Goal: Transaction & Acquisition: Purchase product/service

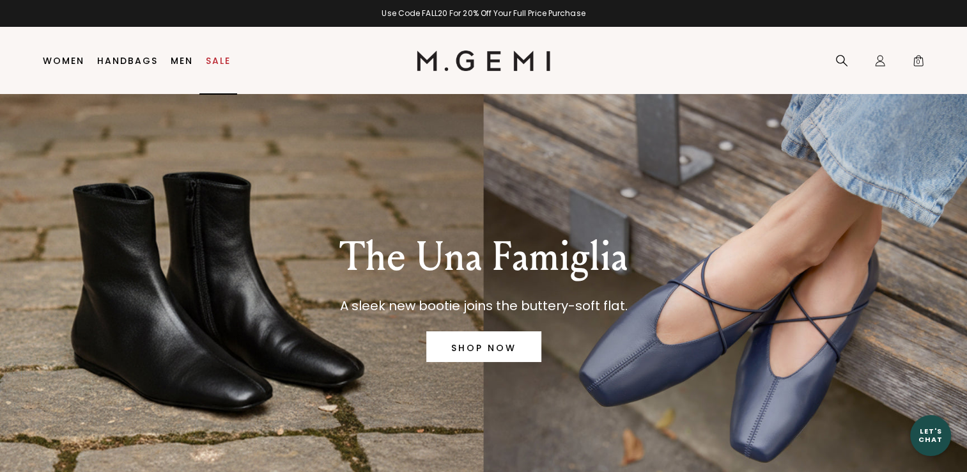
click at [215, 63] on link "Sale" at bounding box center [218, 61] width 25 height 10
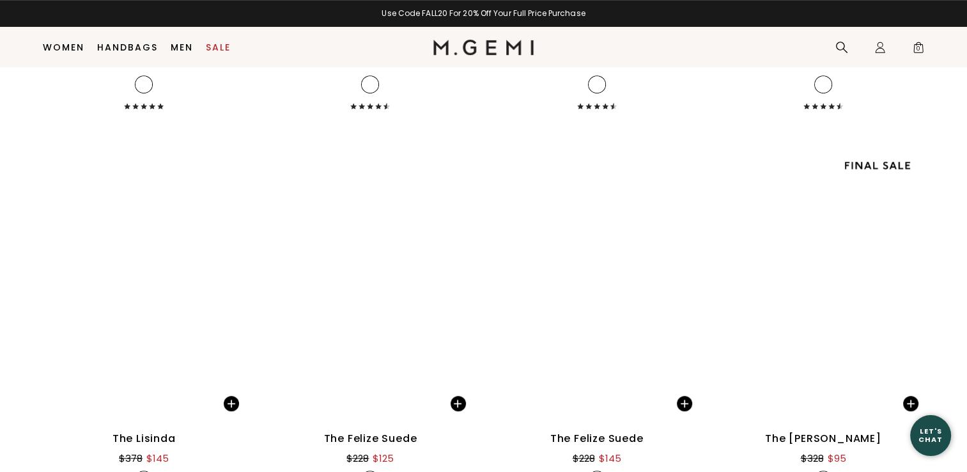
scroll to position [5612, 0]
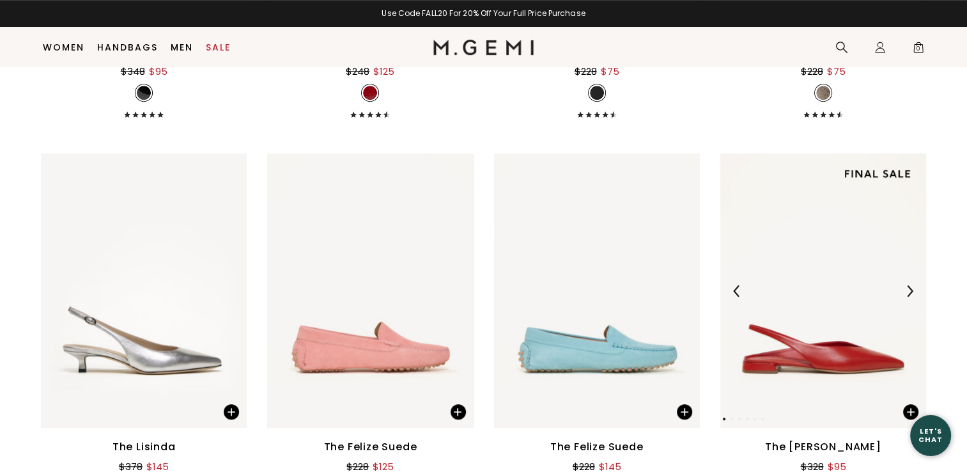
click at [910, 285] on img at bounding box center [910, 291] width 12 height 12
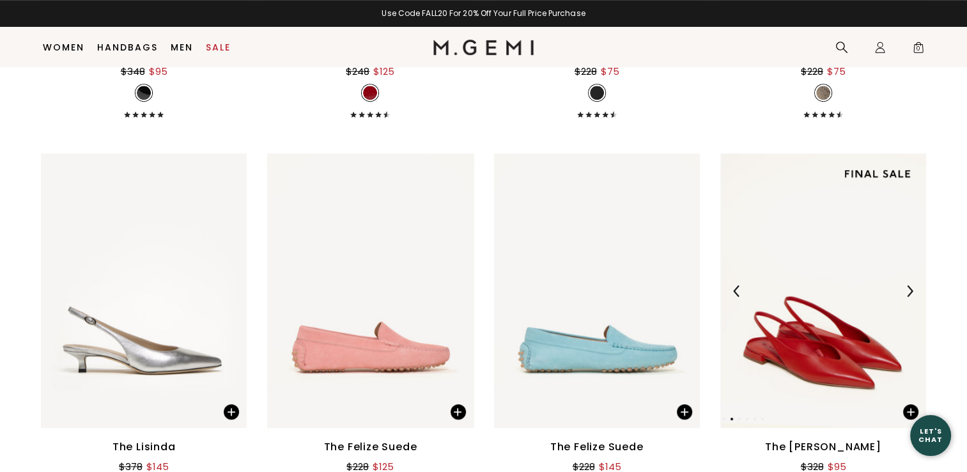
click at [910, 285] on img at bounding box center [910, 291] width 12 height 12
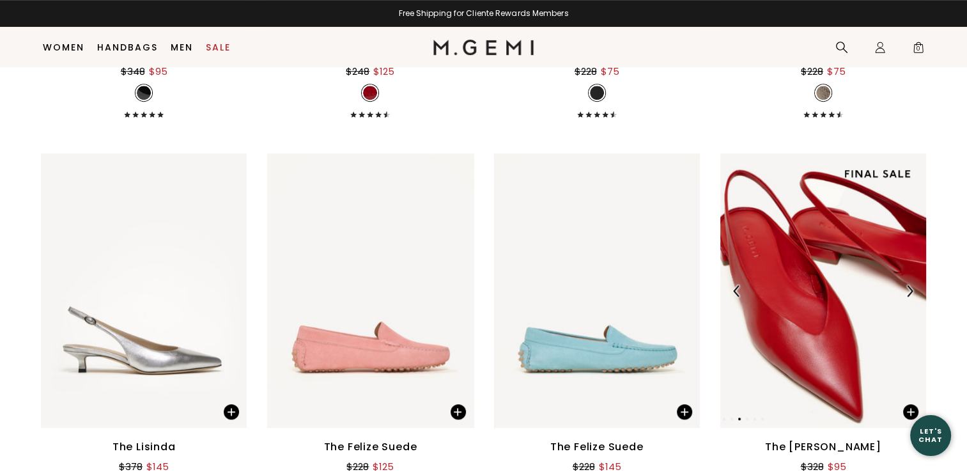
click at [910, 285] on img at bounding box center [910, 291] width 12 height 12
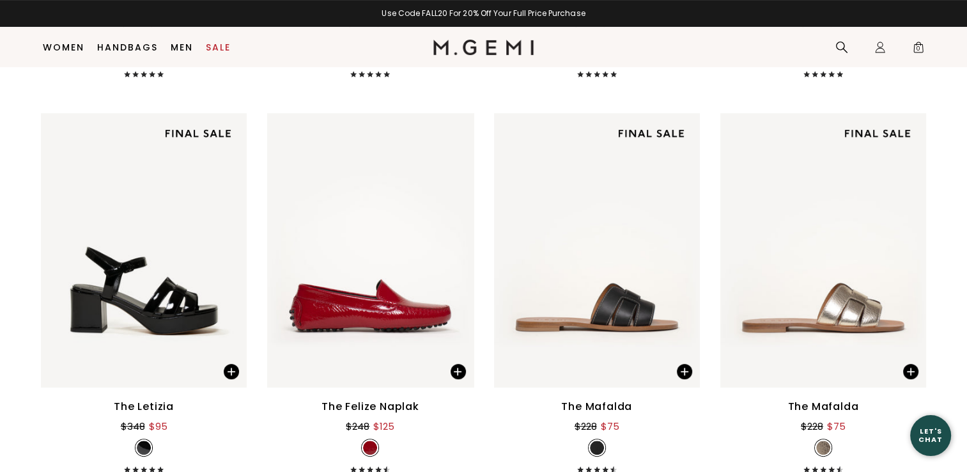
scroll to position [5316, 0]
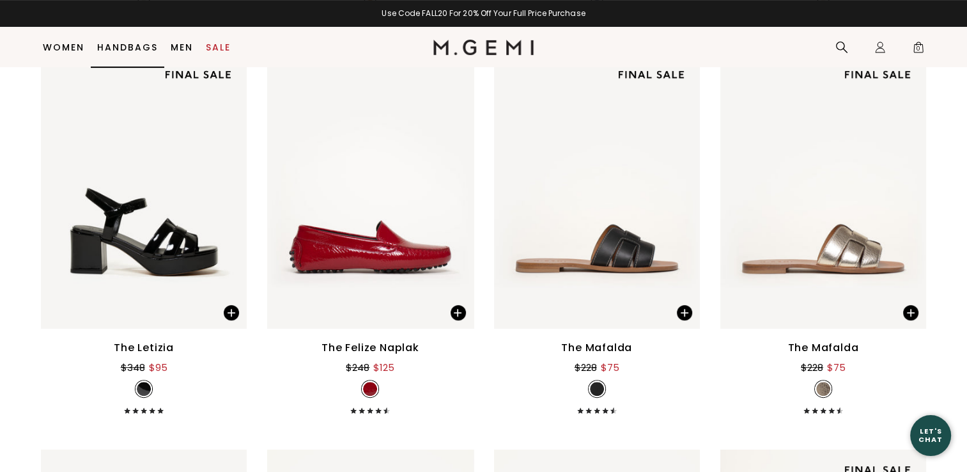
click at [131, 47] on link "Handbags" at bounding box center [127, 47] width 61 height 10
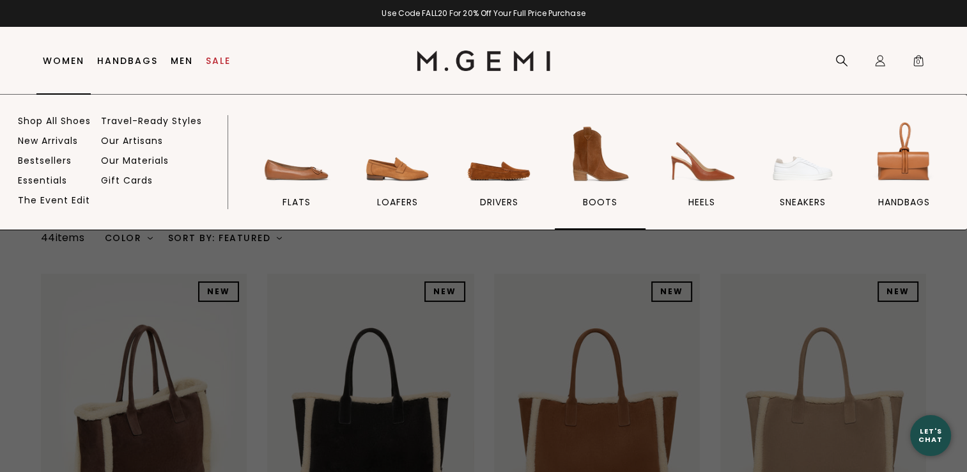
click at [580, 173] on img at bounding box center [600, 154] width 72 height 72
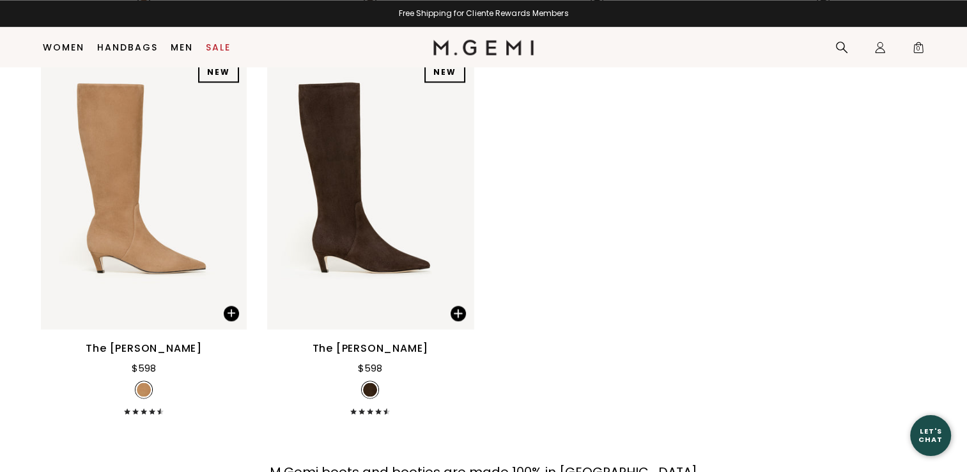
scroll to position [1769, 0]
